Goal: Communication & Community: Answer question/provide support

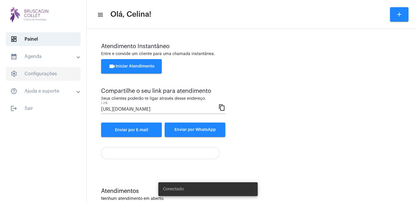
click at [45, 75] on span "settings Configurações" at bounding box center [43, 74] width 75 height 14
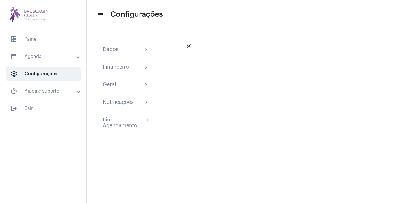
click at [49, 91] on mat-panel-title "help_outline Ajuda e suporte" at bounding box center [43, 91] width 67 height 7
click at [52, 60] on mat-expansion-panel-header "calendar_month_outlined Agenda" at bounding box center [44, 57] width 83 height 14
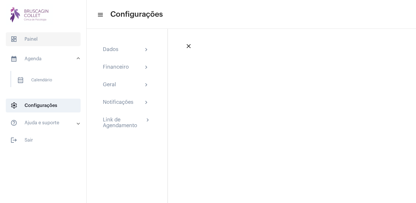
click at [56, 40] on span "dashboard Painel" at bounding box center [43, 39] width 75 height 14
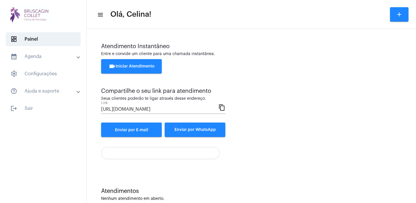
click at [144, 68] on span "videocam Iniciar Atendimento" at bounding box center [132, 66] width 46 height 4
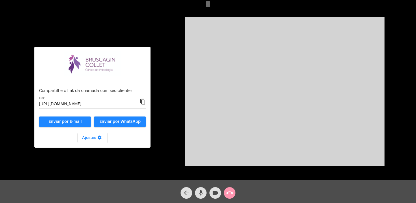
click at [142, 102] on mat-icon "content_copy" at bounding box center [143, 101] width 6 height 7
click at [143, 103] on mat-icon "content_copy" at bounding box center [143, 101] width 6 height 7
